Goal: Information Seeking & Learning: Learn about a topic

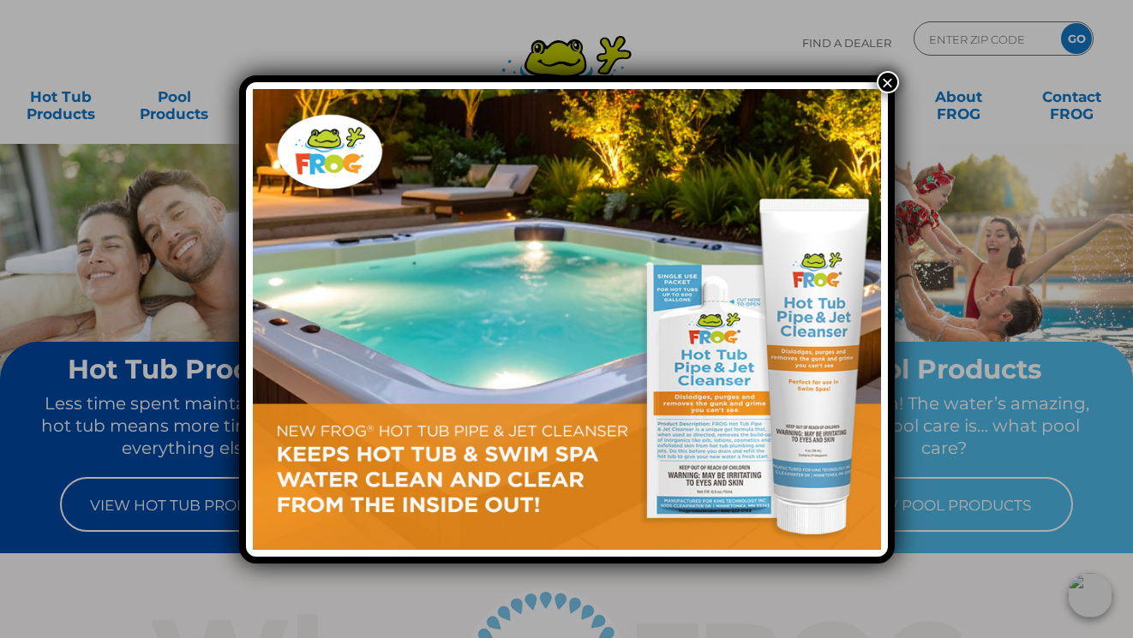
click at [883, 83] on button "×" at bounding box center [887, 82] width 22 height 22
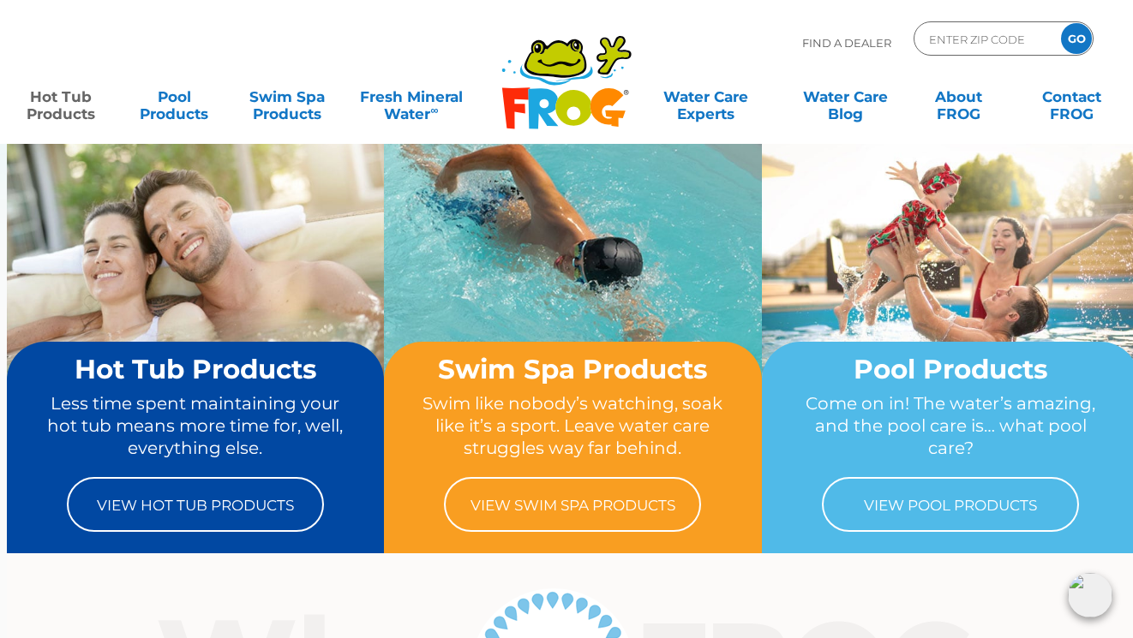
click at [51, 102] on link "Hot Tub Products" at bounding box center [61, 97] width 88 height 34
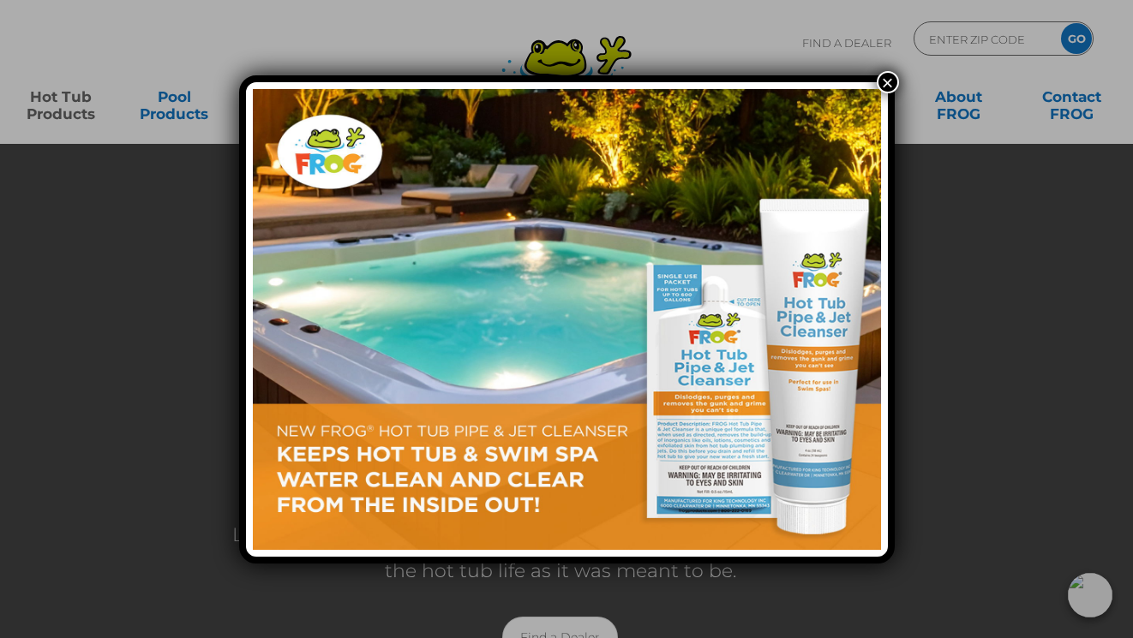
click at [886, 87] on button "×" at bounding box center [887, 82] width 22 height 22
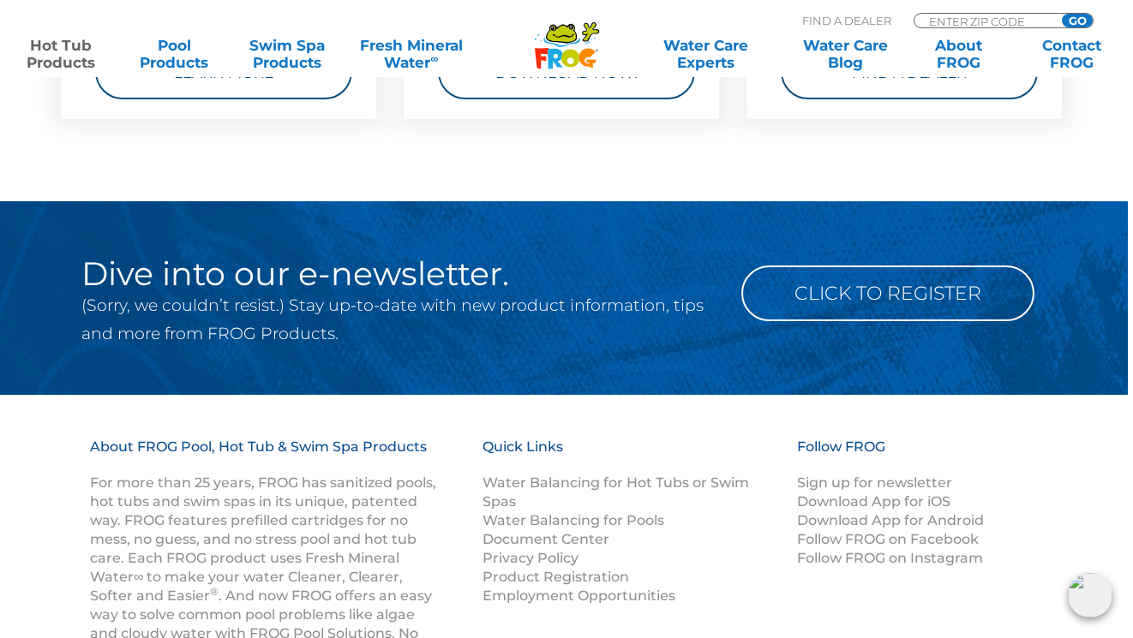
scroll to position [5707, 5]
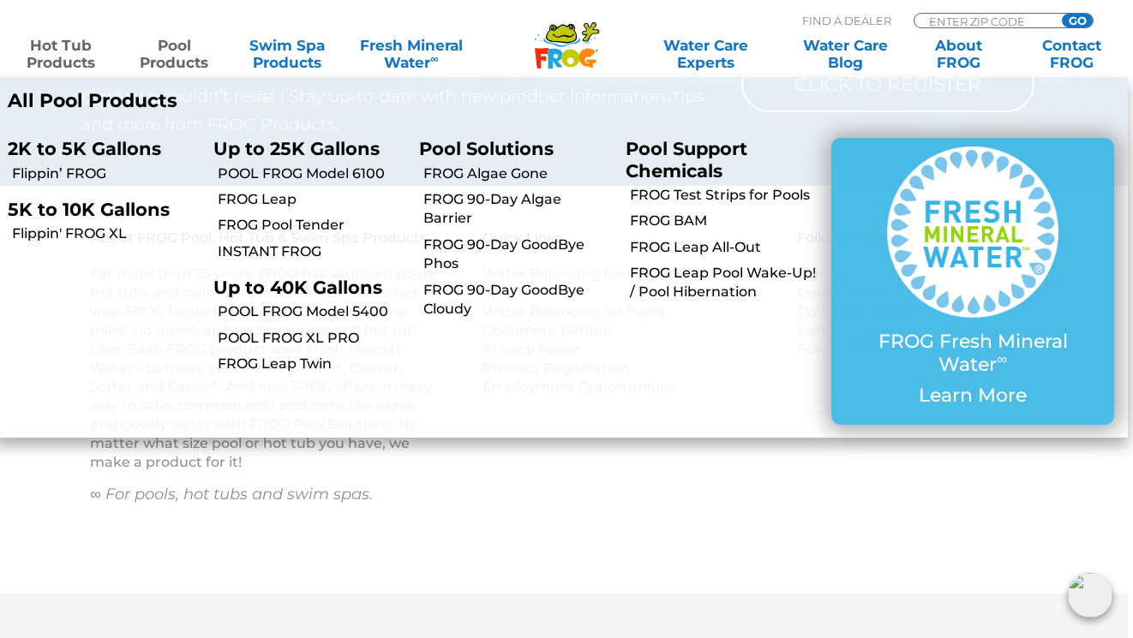
click at [181, 60] on link "Pool Products" at bounding box center [174, 54] width 88 height 34
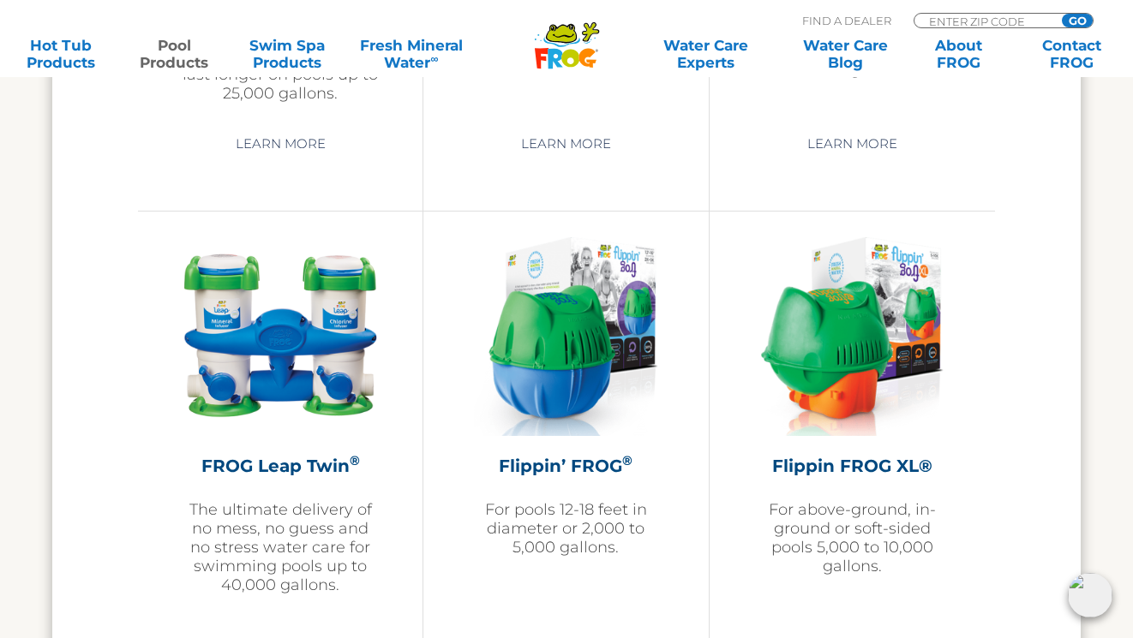
scroll to position [3542, 0]
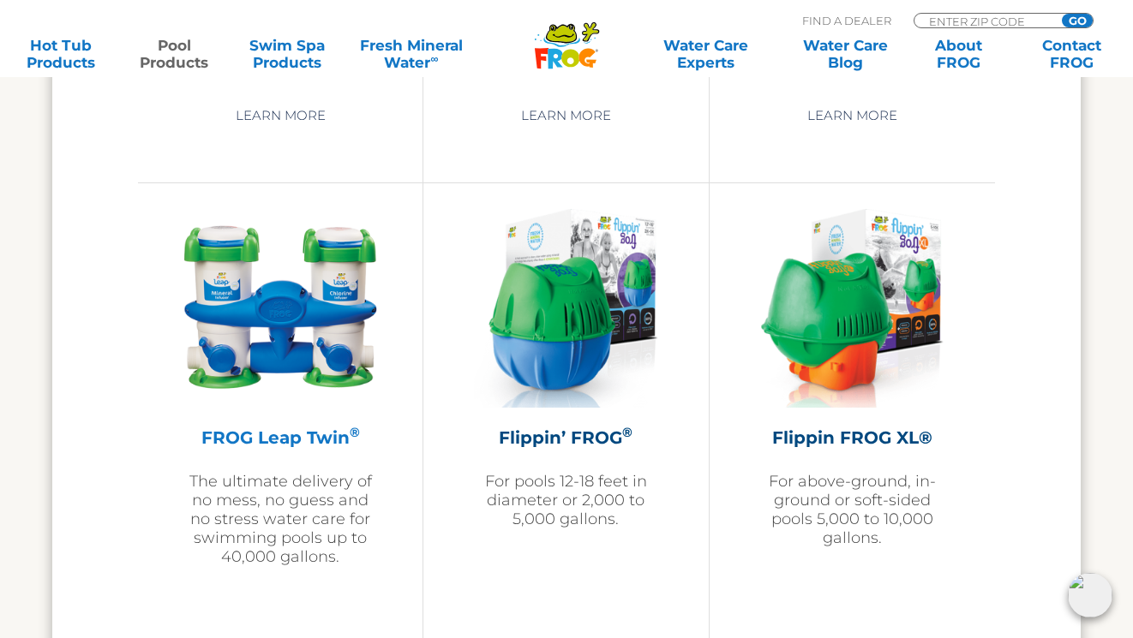
click at [269, 325] on img at bounding box center [280, 308] width 199 height 199
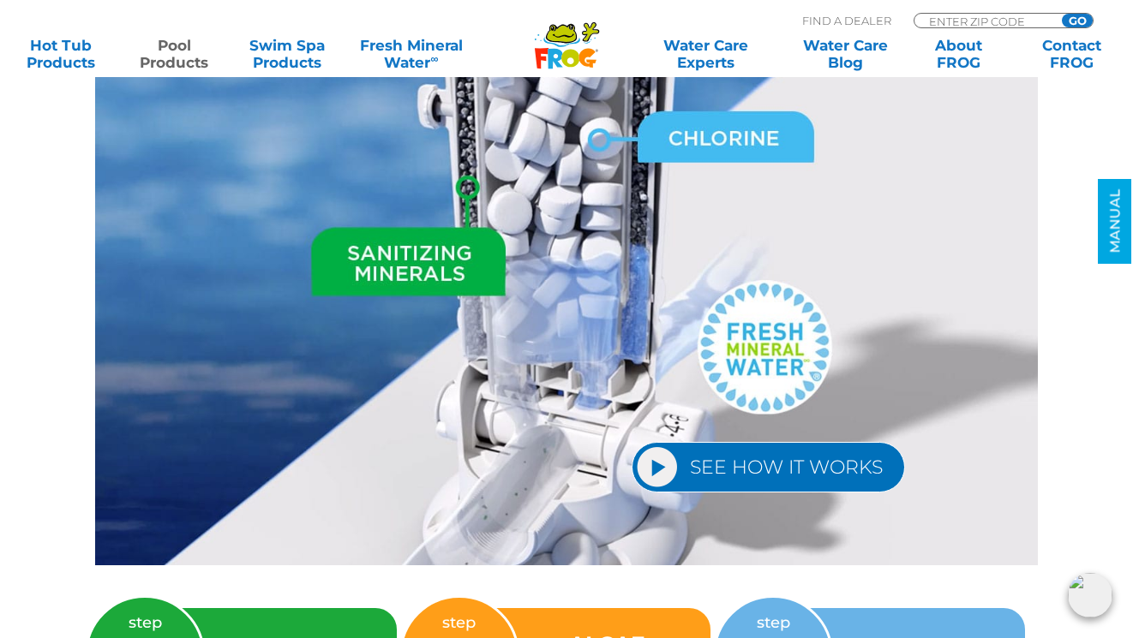
scroll to position [2278, 0]
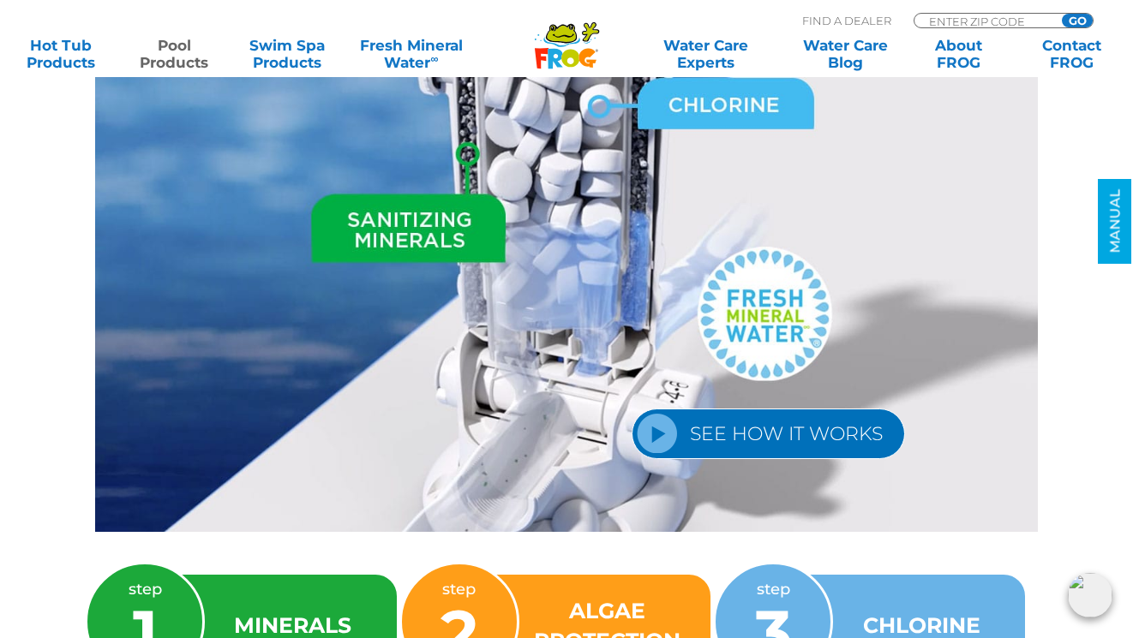
click at [655, 433] on link "SEE HOW IT WORKS" at bounding box center [767, 434] width 273 height 51
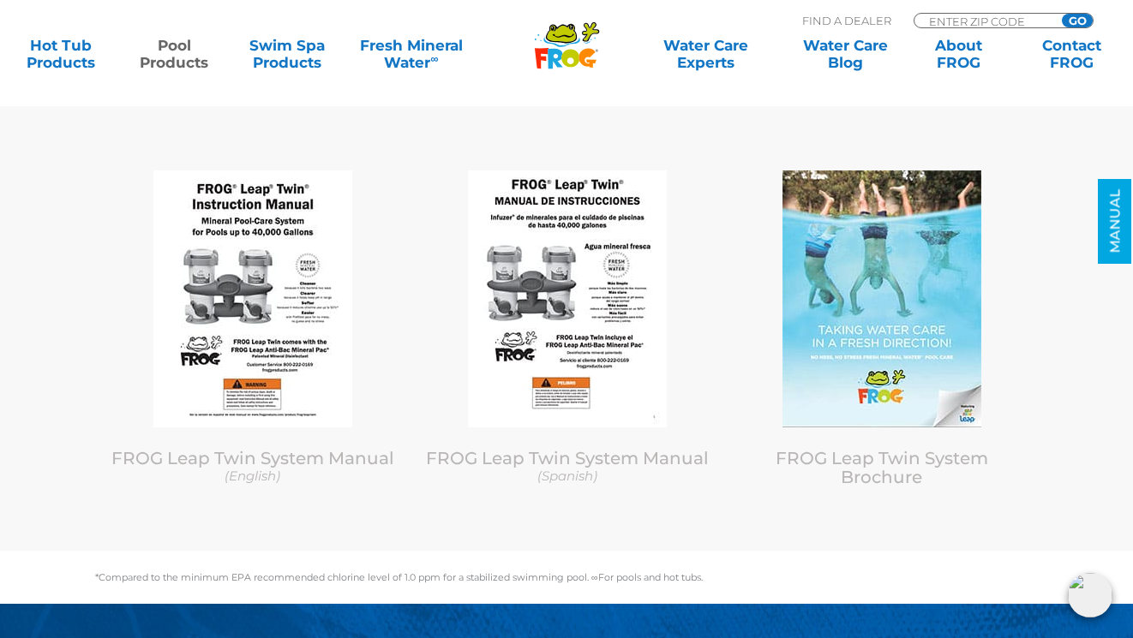
scroll to position [8237, 0]
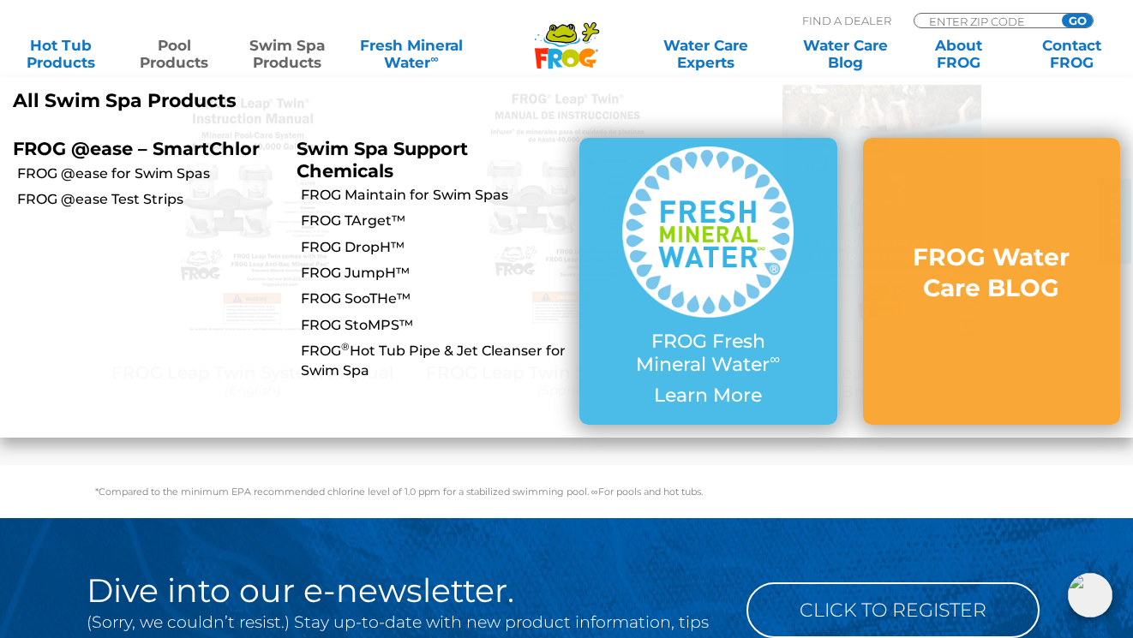
click at [187, 52] on link "Pool Products" at bounding box center [174, 54] width 88 height 34
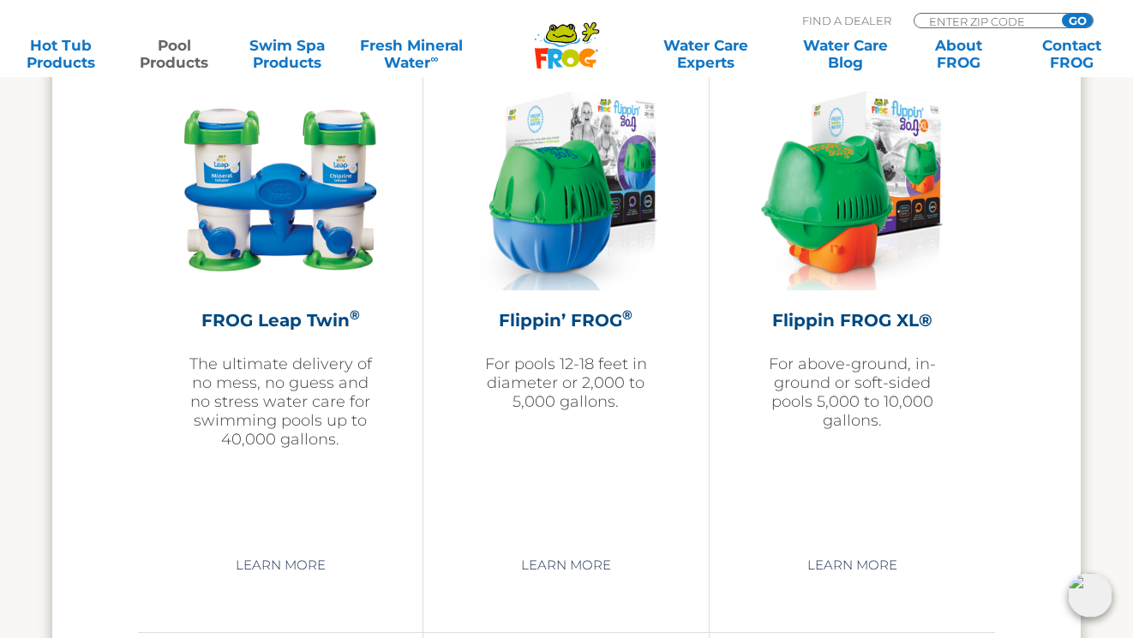
scroll to position [3602, 0]
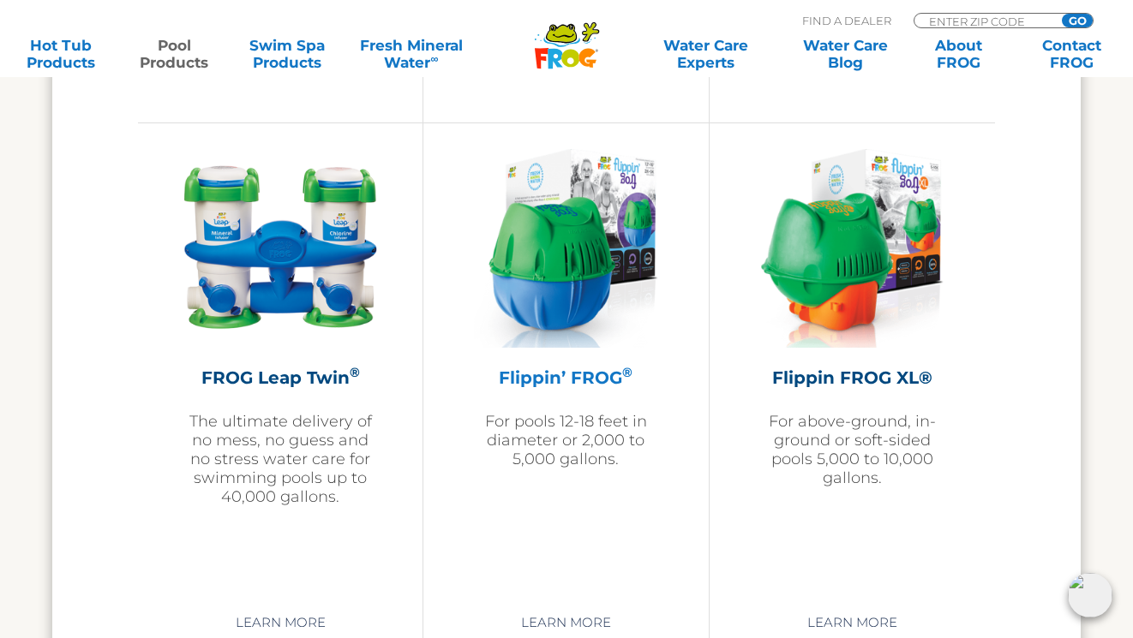
click at [562, 279] on img at bounding box center [565, 248] width 183 height 199
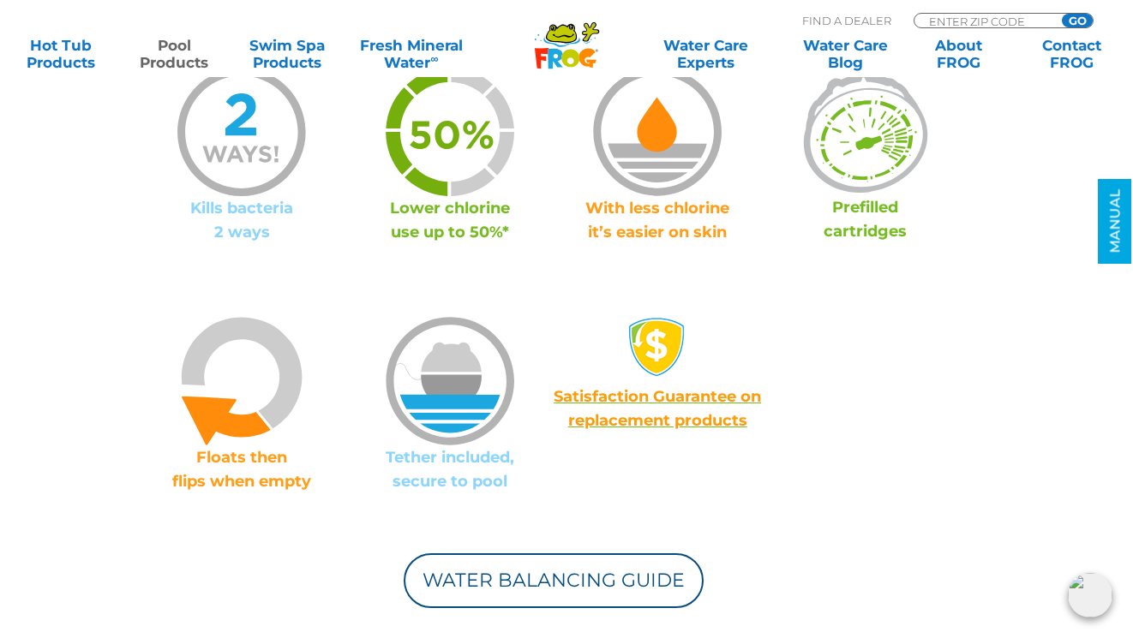
scroll to position [1299, 0]
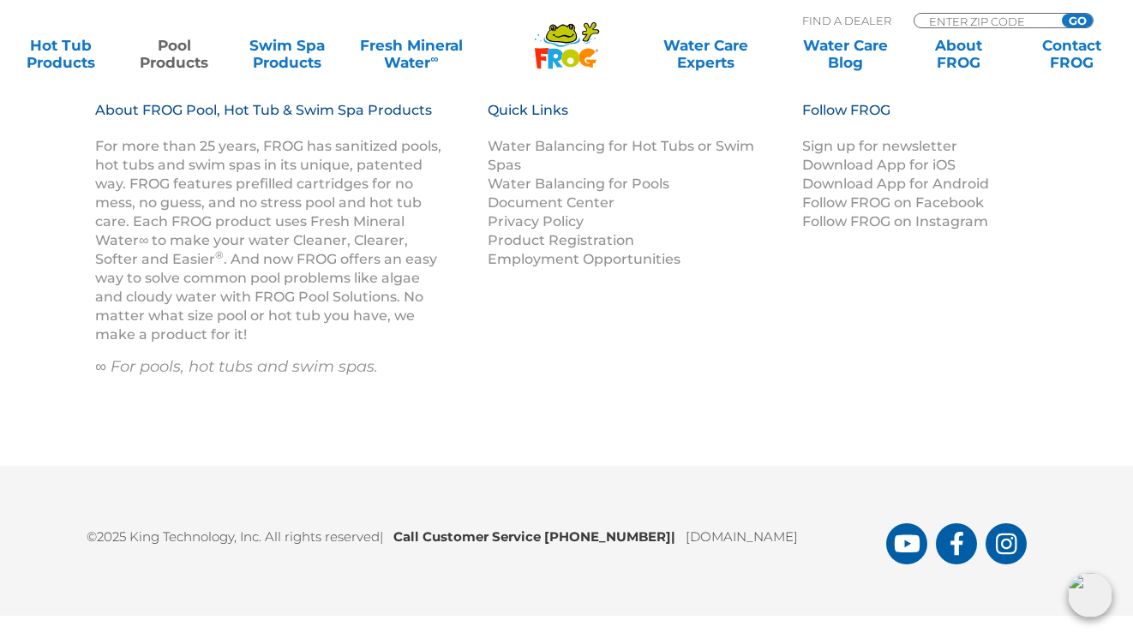
scroll to position [7030, 0]
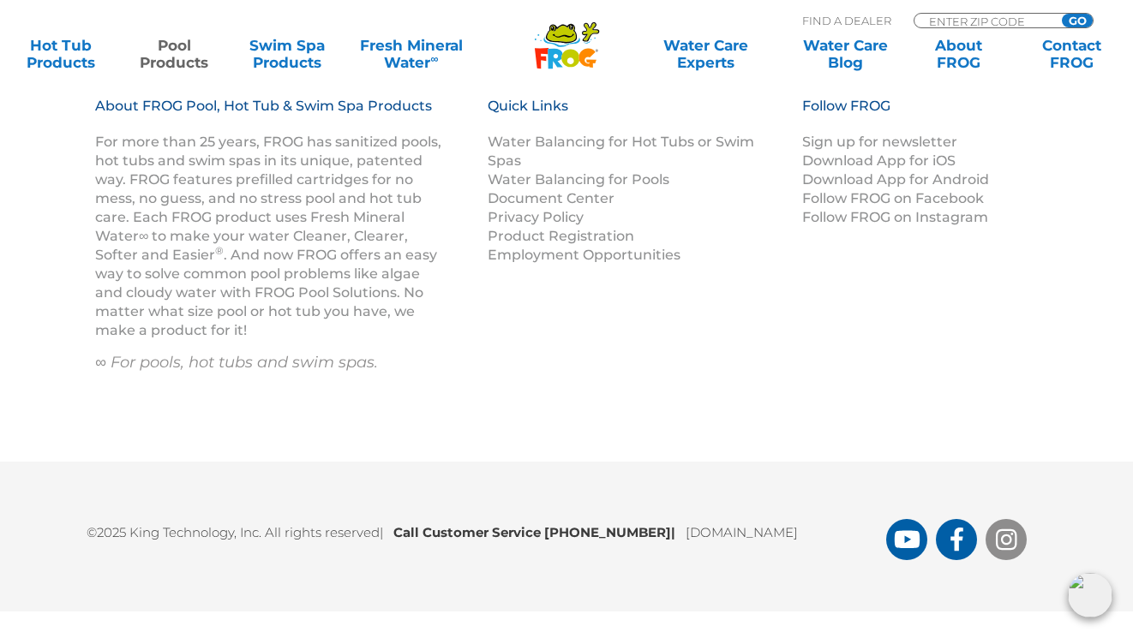
click at [1002, 538] on icon "FROG Products Instagram Page" at bounding box center [1006, 539] width 21 height 21
